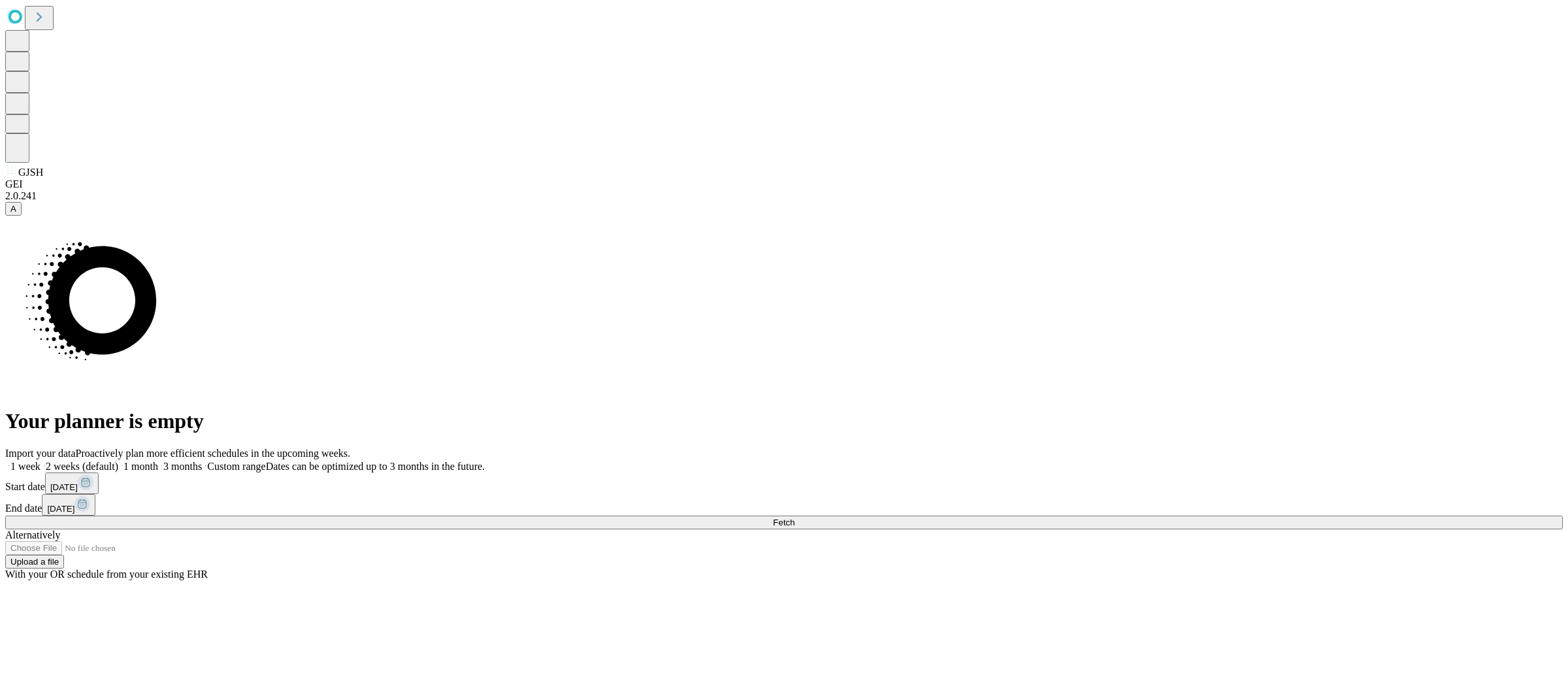
click at [42, 20] on icon at bounding box center [39, 17] width 18 height 18
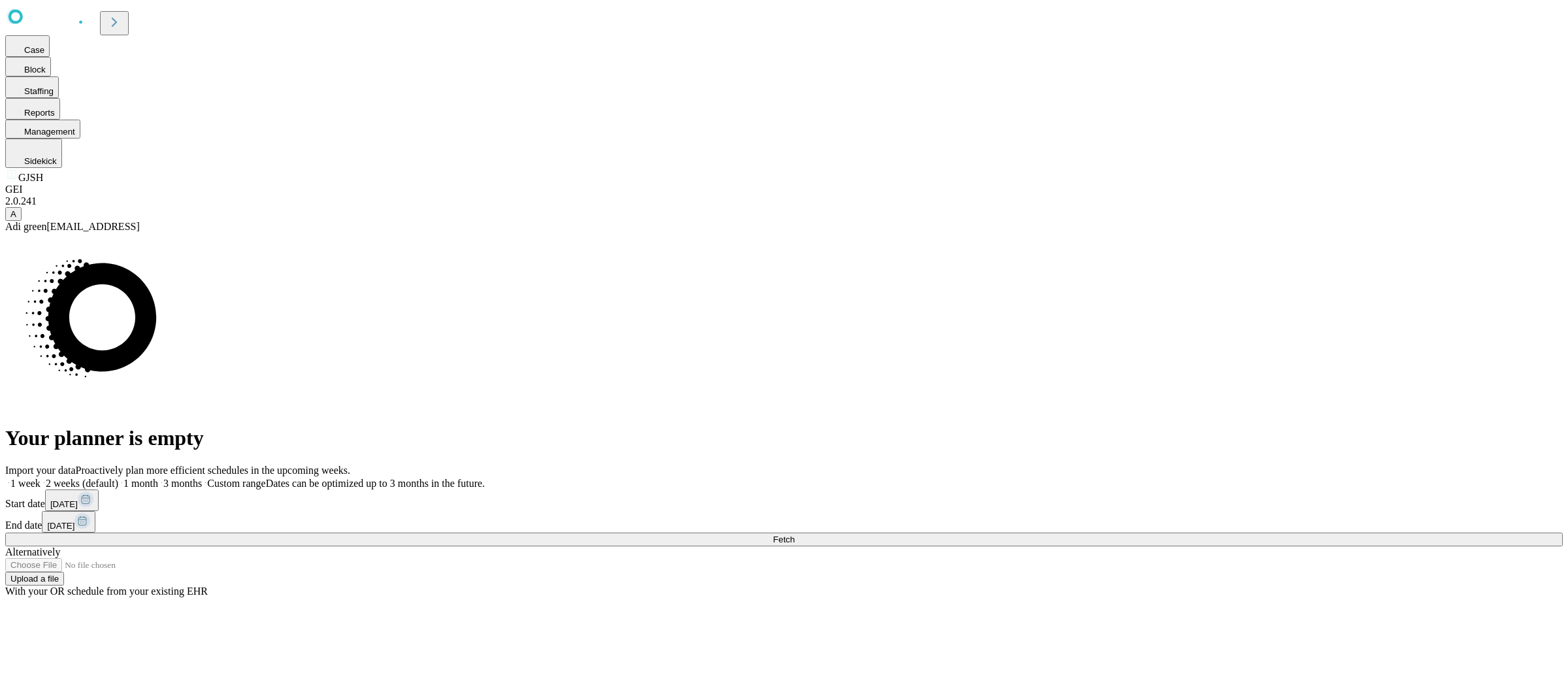
click at [16, 219] on span "A" at bounding box center [14, 214] width 6 height 10
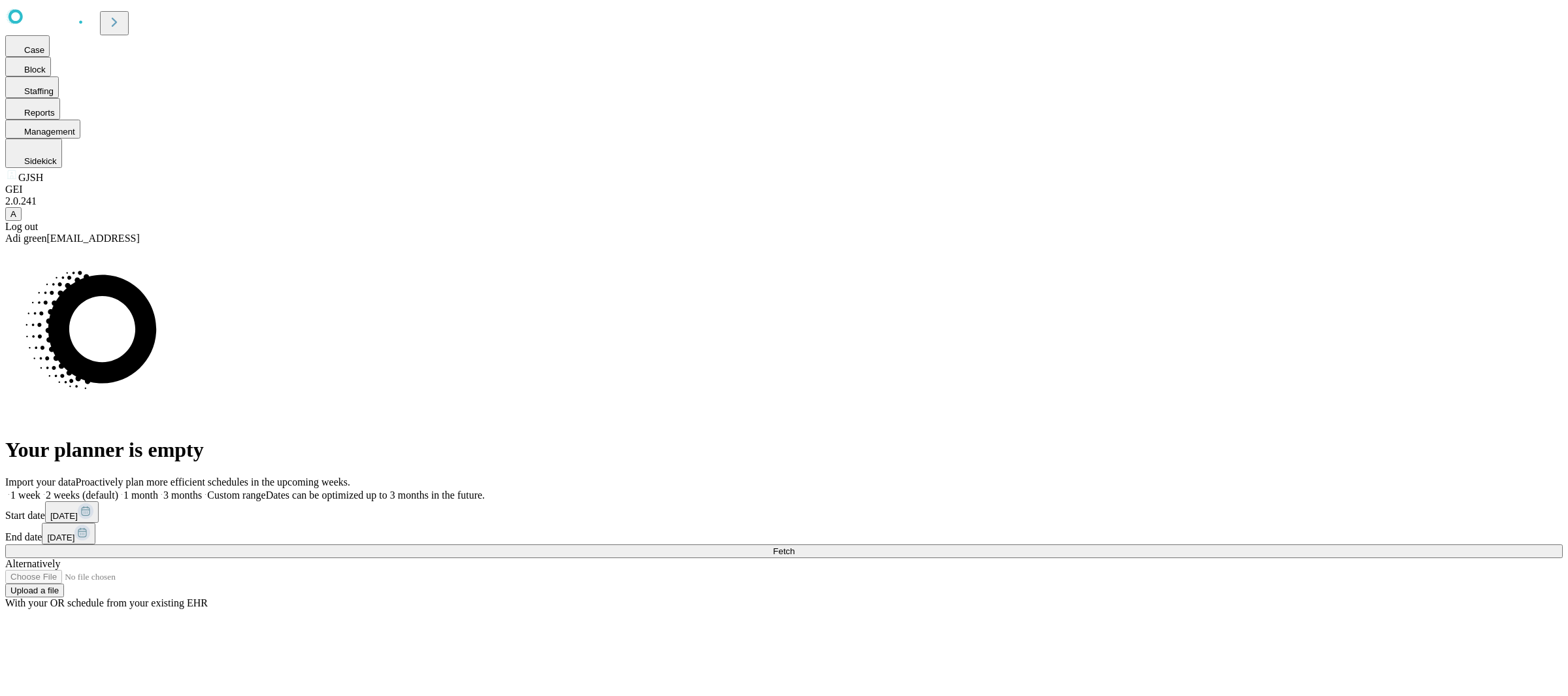
click at [72, 233] on div "Log out" at bounding box center [784, 227] width 1558 height 12
